Goal: Information Seeking & Learning: Compare options

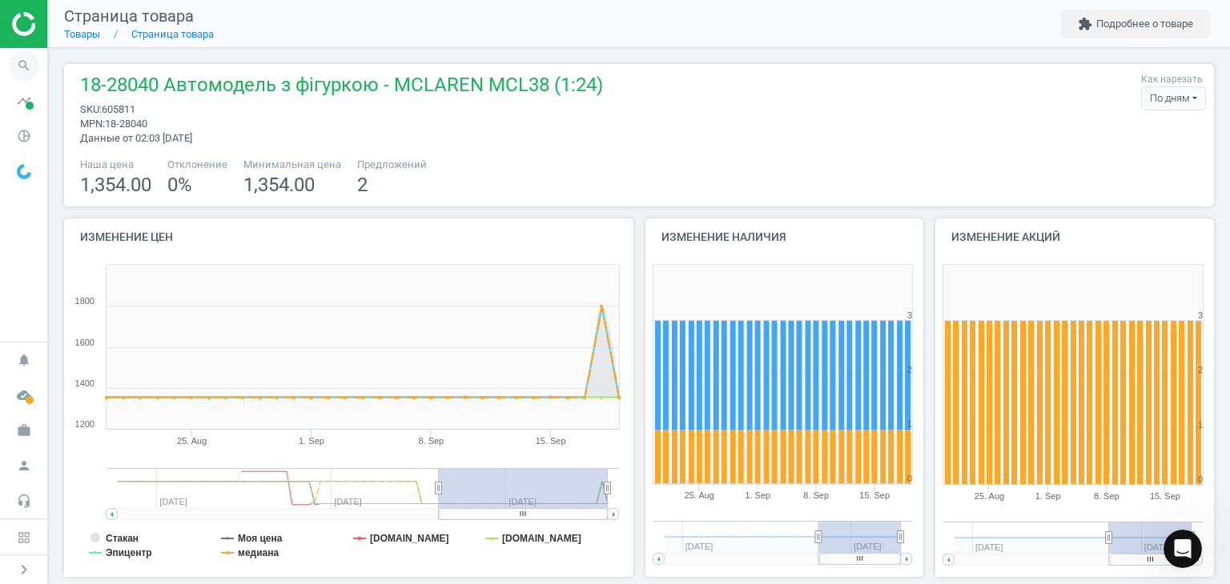
click at [24, 65] on icon "search" at bounding box center [24, 65] width 30 height 30
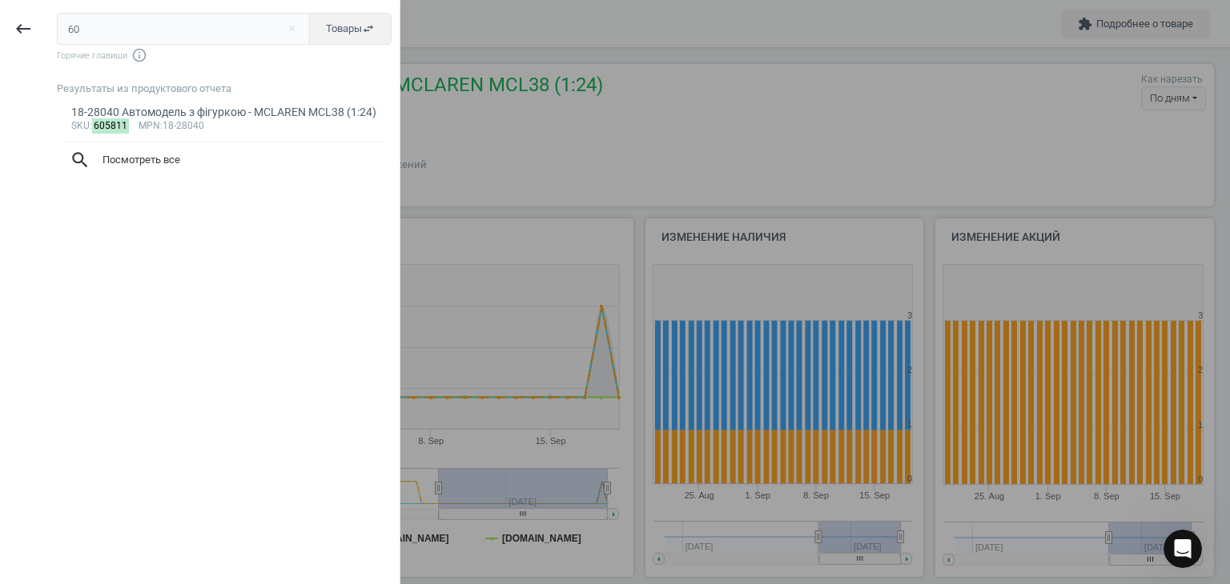
type input "6"
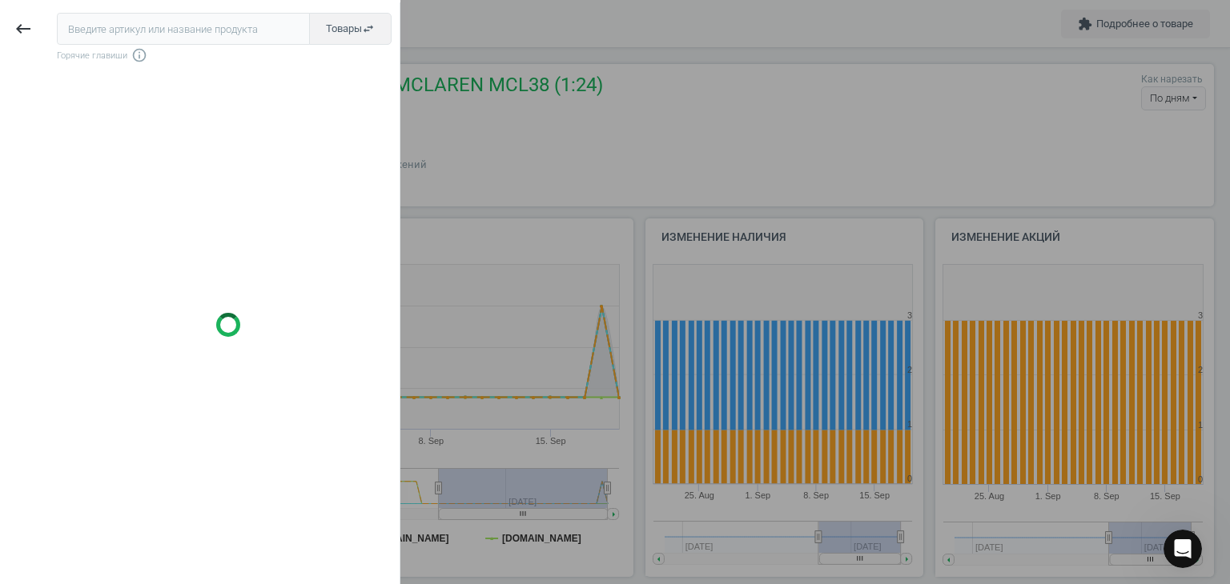
type input "602984"
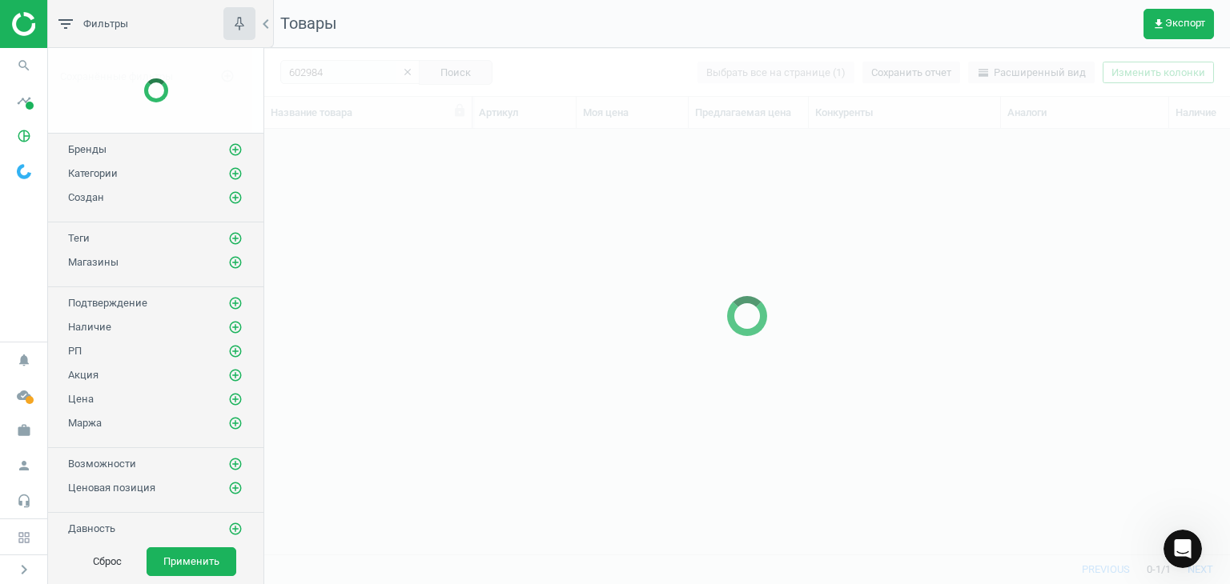
scroll to position [401, 953]
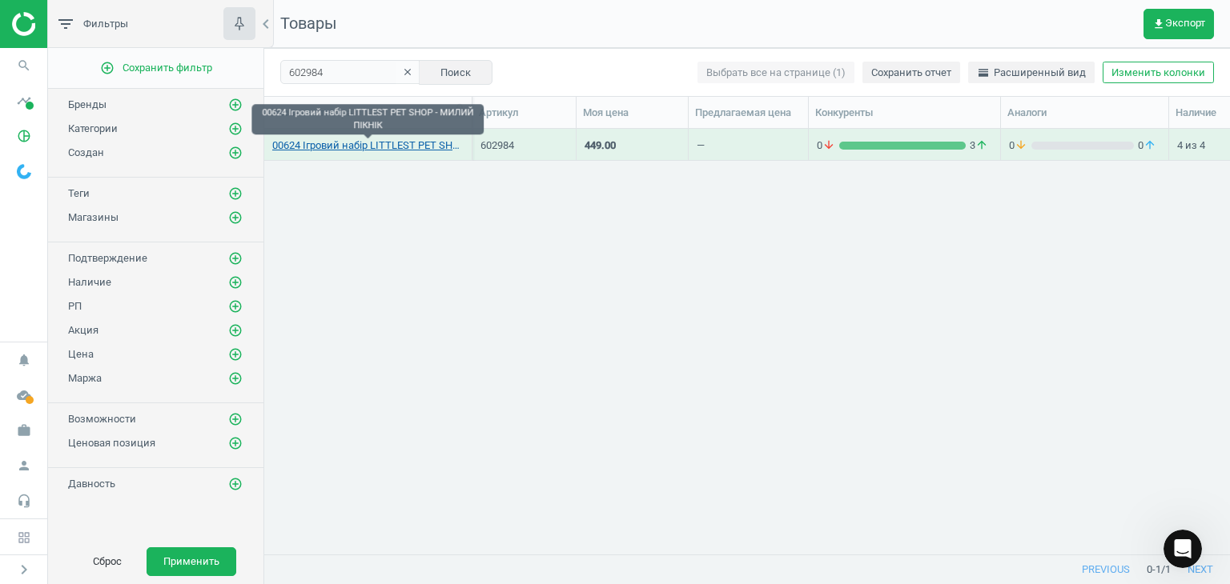
click at [420, 146] on link "00624 Ігровий набір LITTLEST PET SHOP - МИЛИЙ ПІКНІК" at bounding box center [367, 145] width 191 height 14
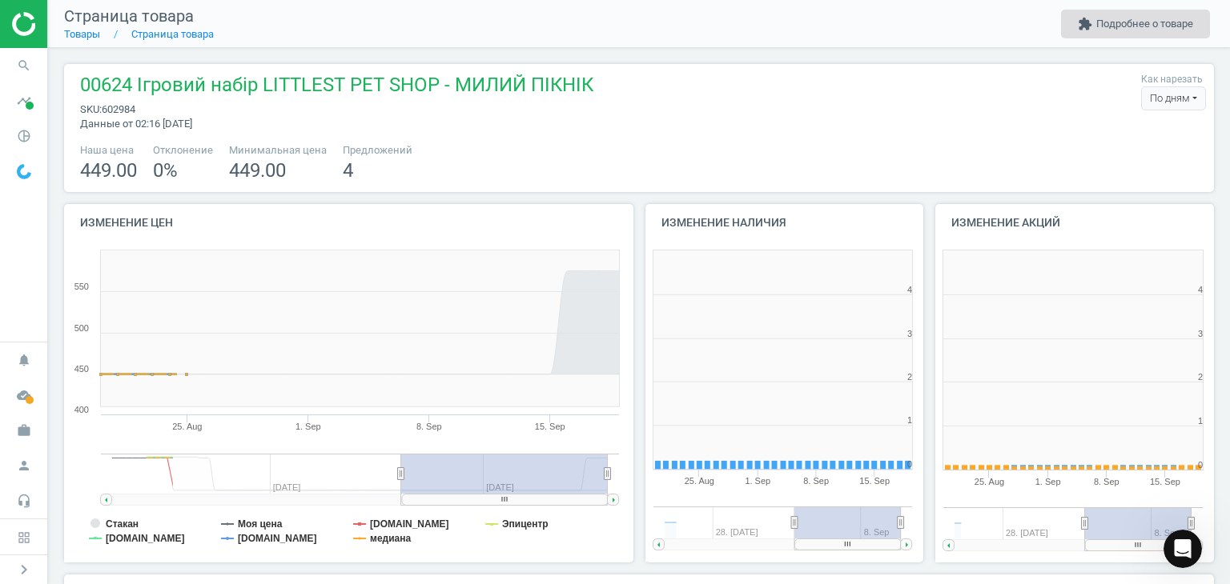
scroll to position [345, 299]
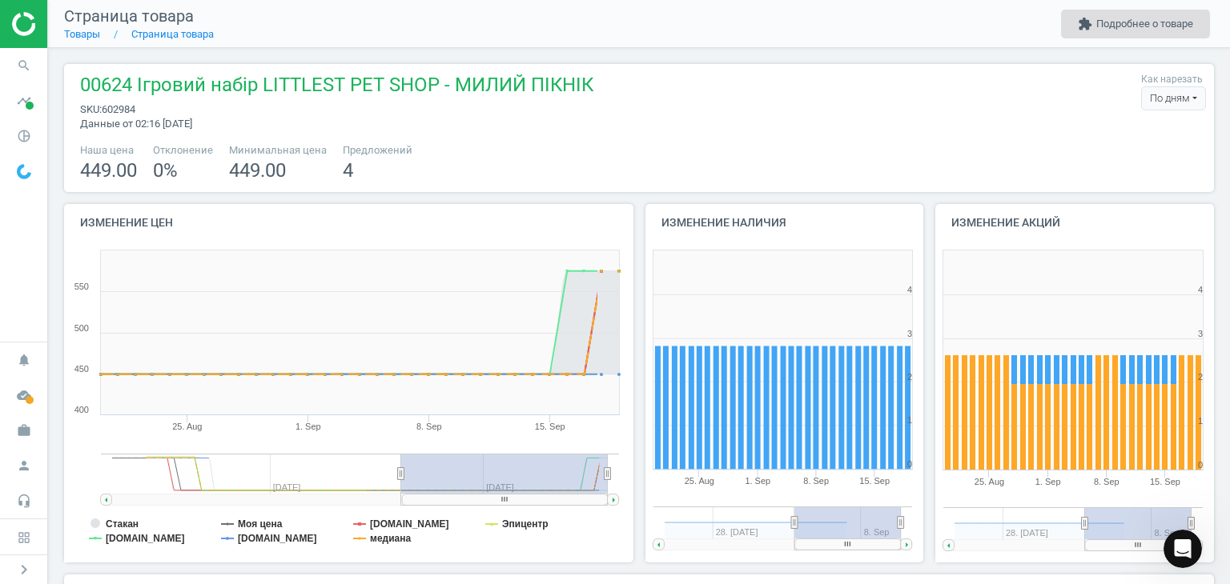
click at [1134, 35] on button "extension Подробнее о товаре" at bounding box center [1135, 24] width 149 height 29
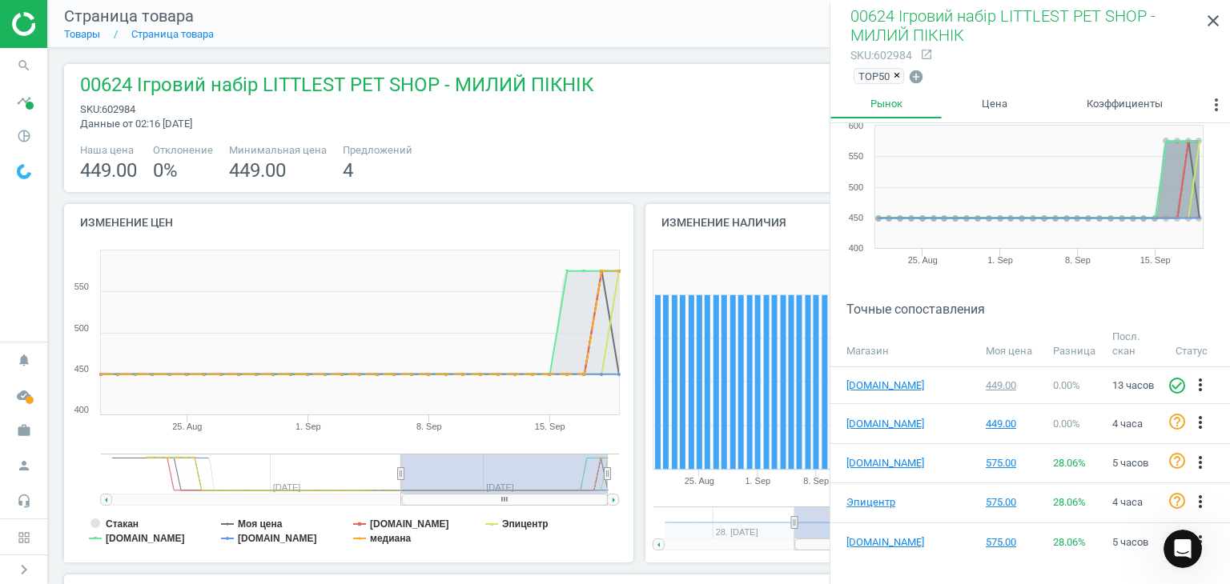
scroll to position [59, 0]
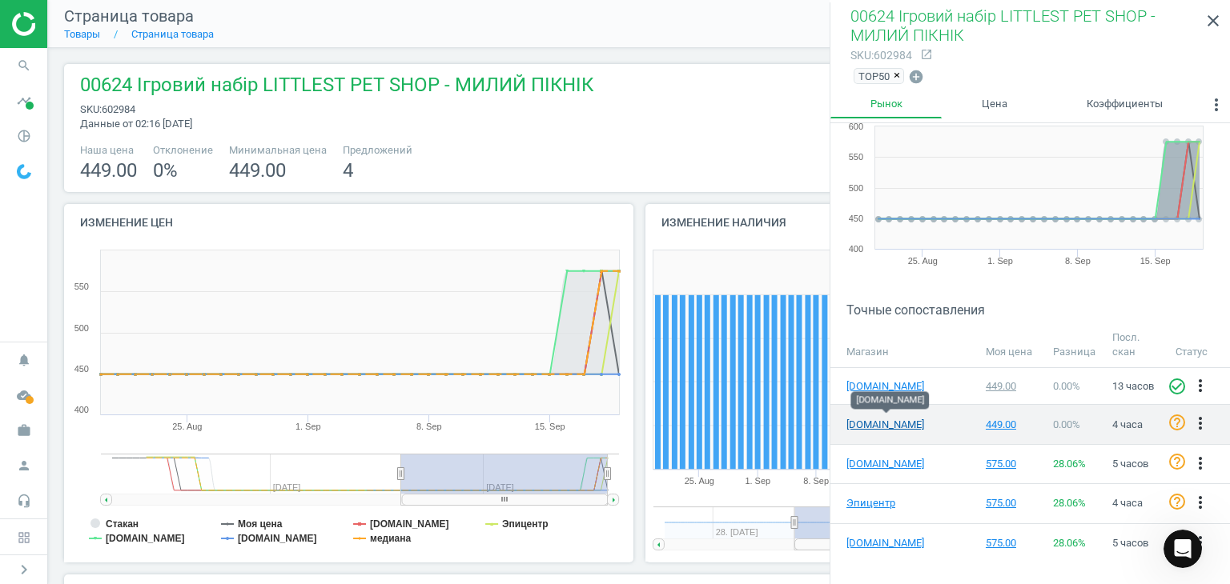
click at [900, 420] on link "[DOMAIN_NAME]" at bounding box center [886, 425] width 80 height 14
click at [996, 423] on div "449.00" at bounding box center [1011, 425] width 52 height 14
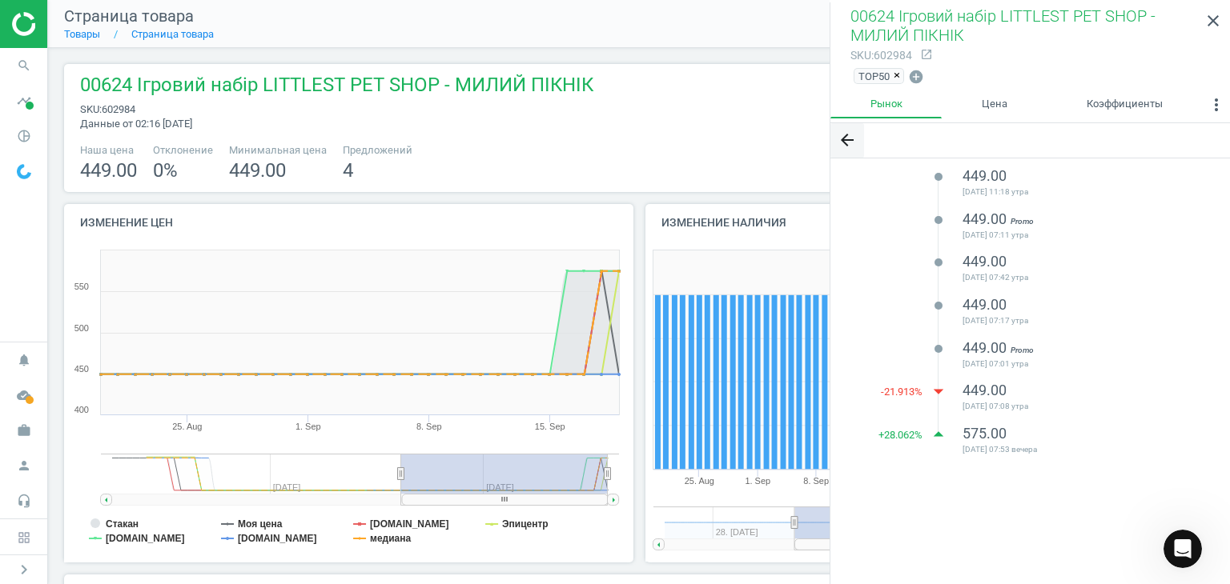
click at [845, 136] on icon "arrow_back" at bounding box center [846, 139] width 19 height 19
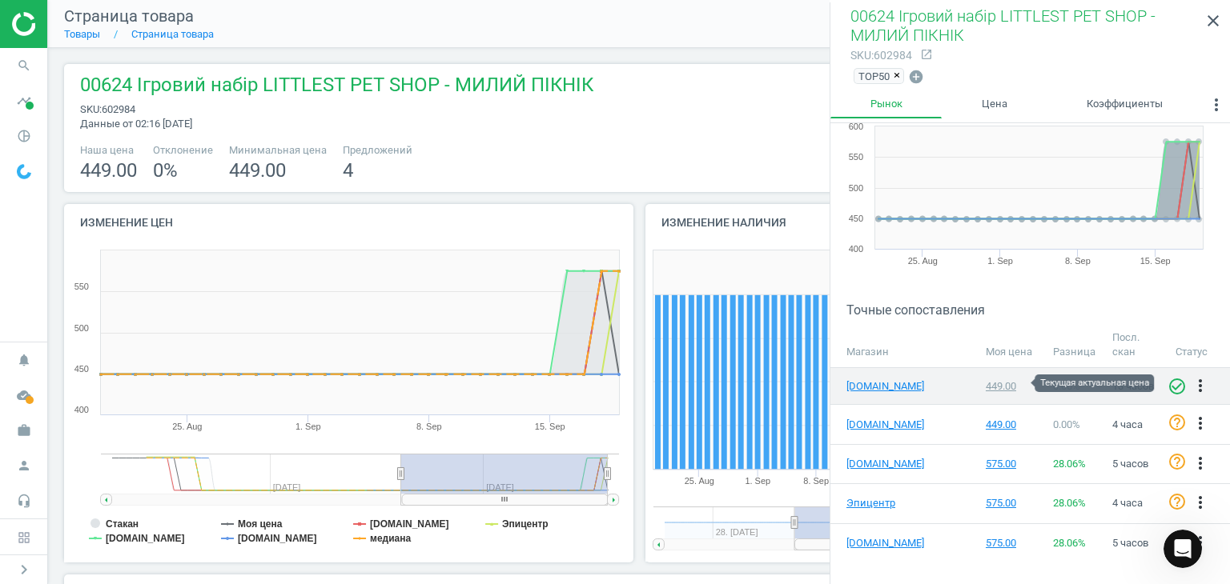
click at [996, 382] on div "449.00" at bounding box center [1011, 386] width 52 height 14
click at [1003, 385] on div "449.00" at bounding box center [1011, 386] width 52 height 14
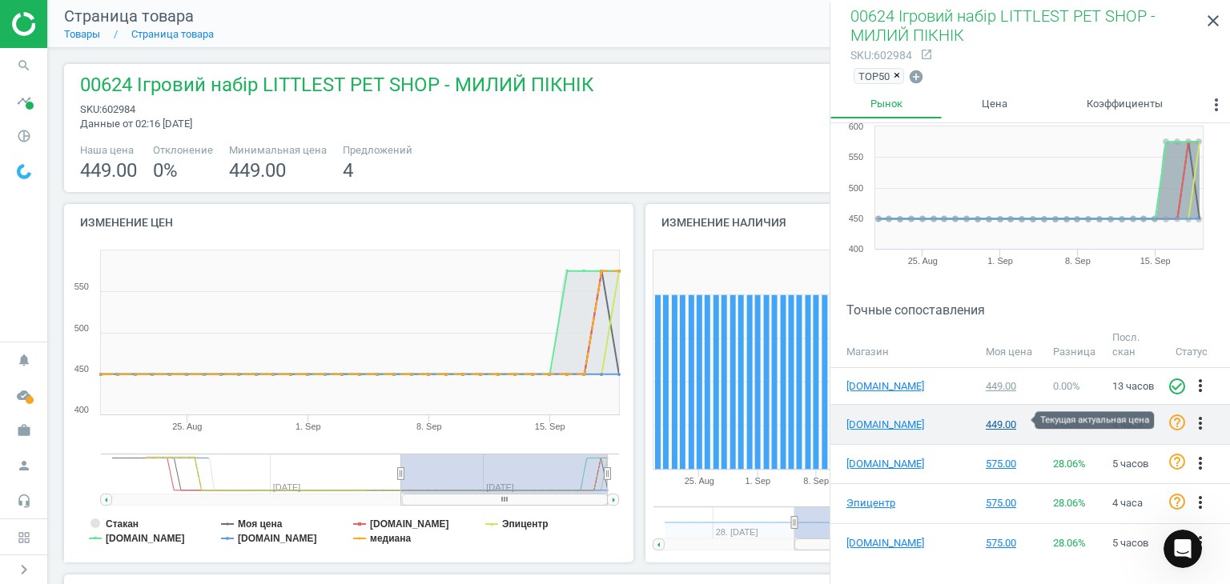
click at [992, 427] on div "449.00" at bounding box center [1011, 425] width 52 height 14
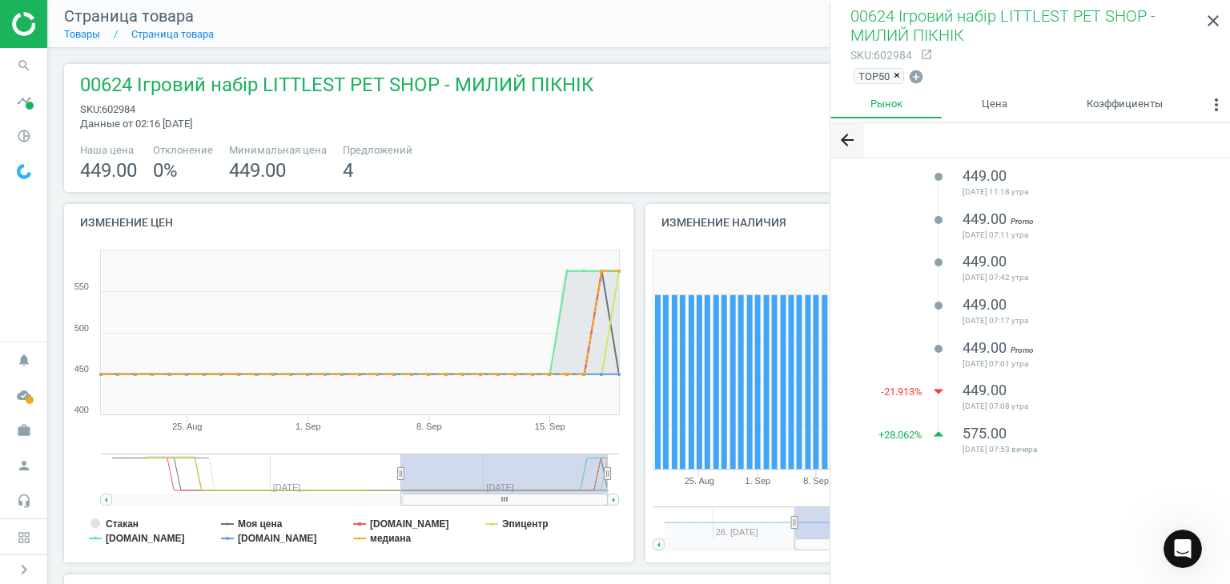
click at [844, 138] on icon "arrow_back" at bounding box center [846, 139] width 19 height 19
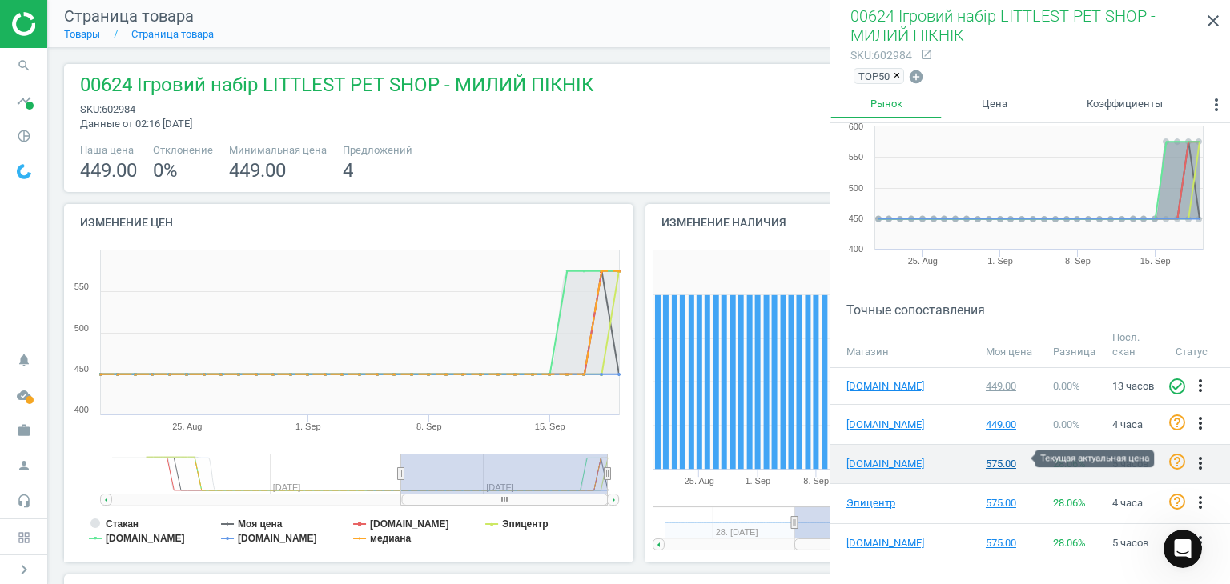
click at [996, 462] on div "575.00" at bounding box center [1011, 464] width 52 height 14
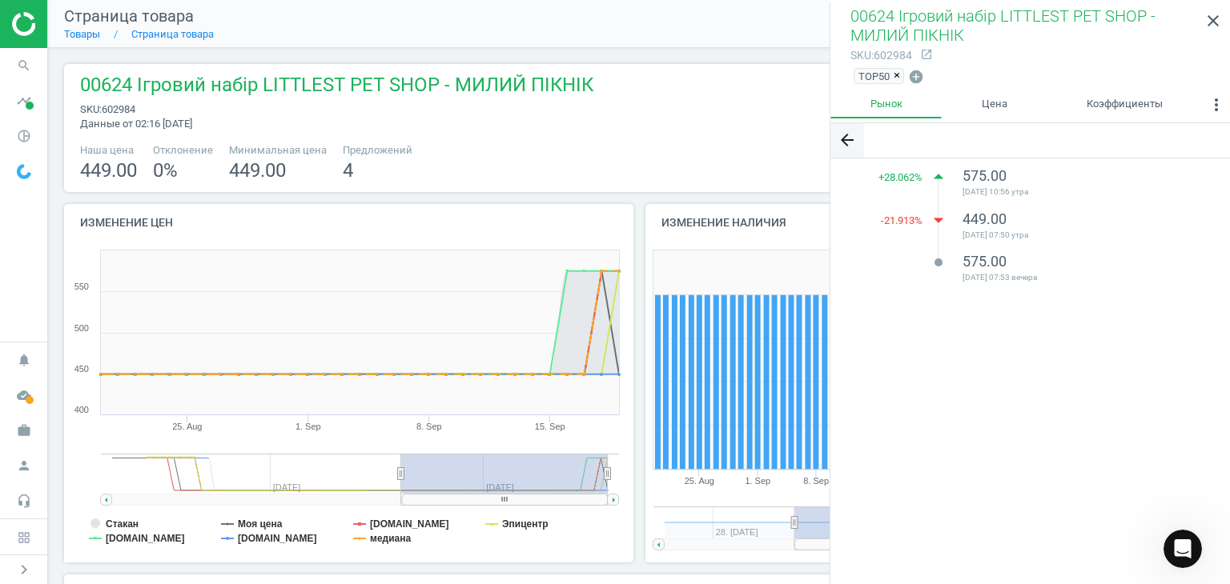
click at [849, 133] on icon "arrow_back" at bounding box center [846, 139] width 19 height 19
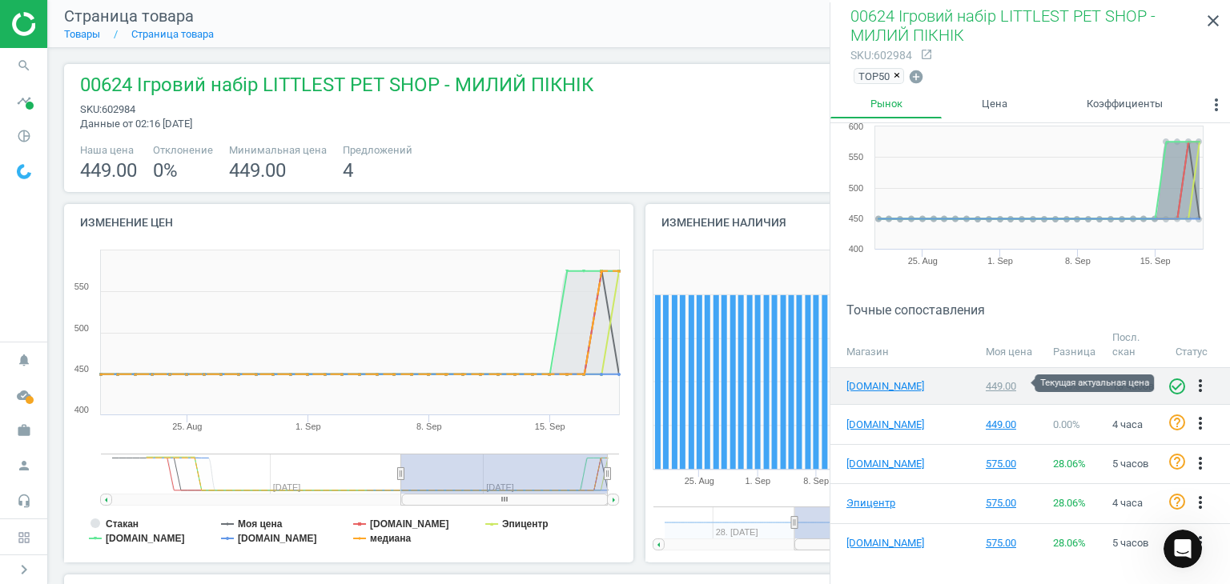
click at [1001, 381] on div "449.00" at bounding box center [1011, 386] width 52 height 14
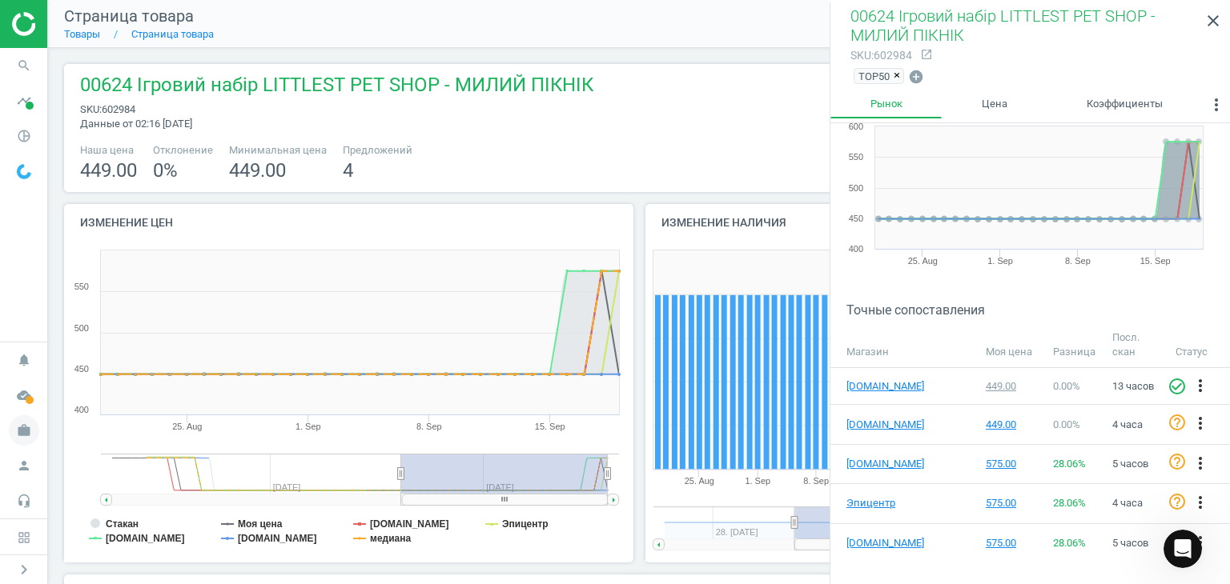
click at [25, 432] on icon "work" at bounding box center [24, 430] width 30 height 30
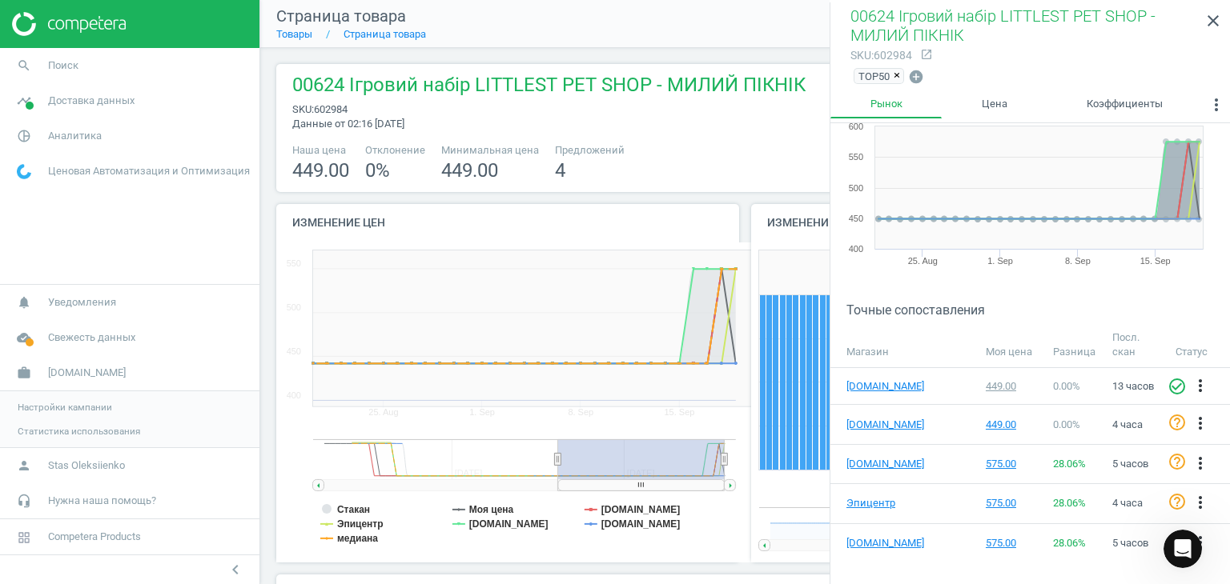
scroll to position [7, 7]
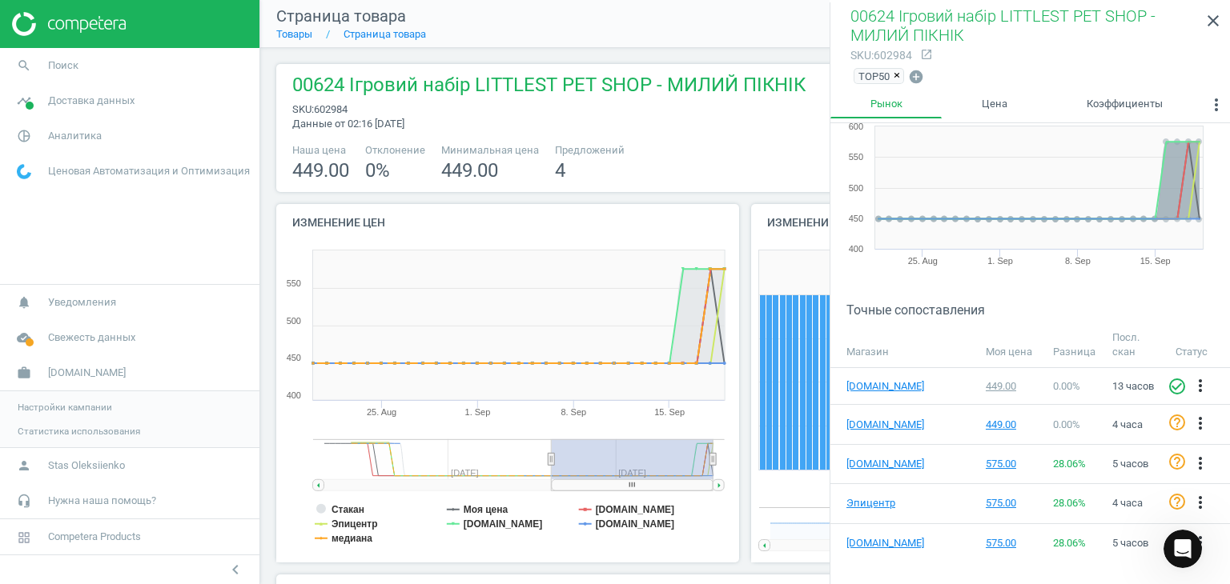
click at [67, 407] on span "Настройки кампании" at bounding box center [65, 407] width 94 height 13
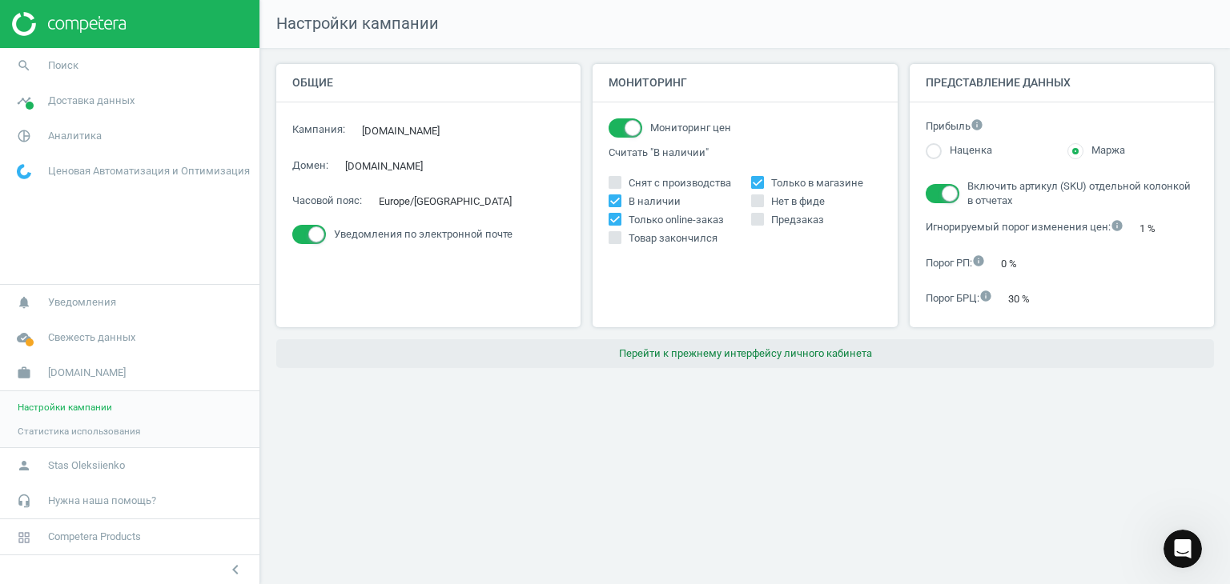
click at [817, 356] on button "Перейти к прежнему интерфейсу личного кабинета" at bounding box center [744, 353] width 937 height 29
